Goal: Information Seeking & Learning: Understand process/instructions

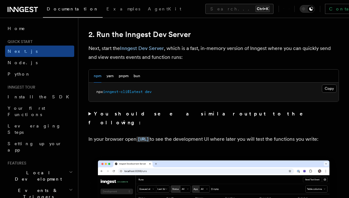
scroll to position [428, 0]
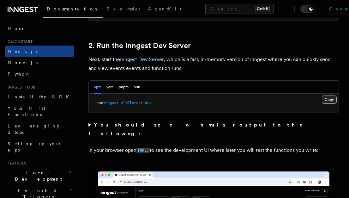
click at [329, 96] on button "Copy Copied" at bounding box center [329, 99] width 15 height 8
